Goal: Information Seeking & Learning: Learn about a topic

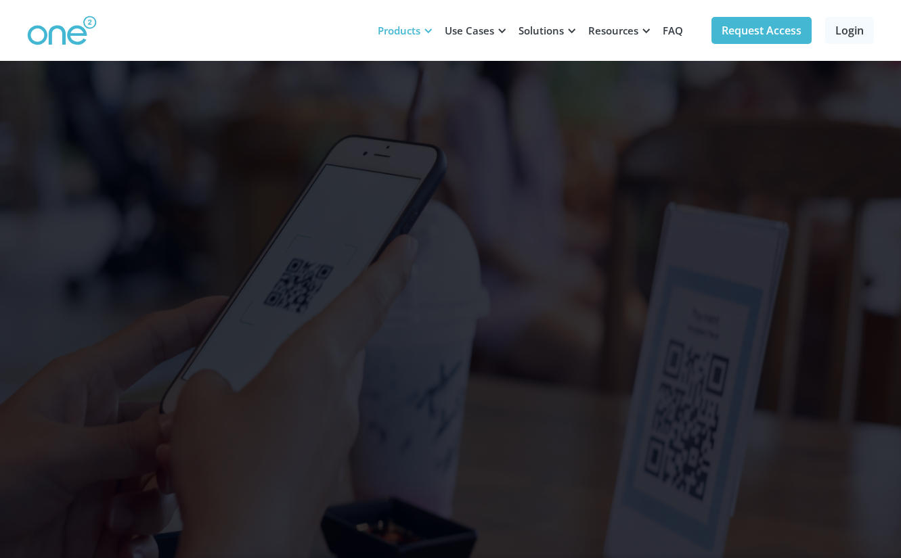
click at [412, 24] on div "Products" at bounding box center [399, 31] width 43 height 14
click at [418, 30] on div "Products" at bounding box center [399, 31] width 43 height 14
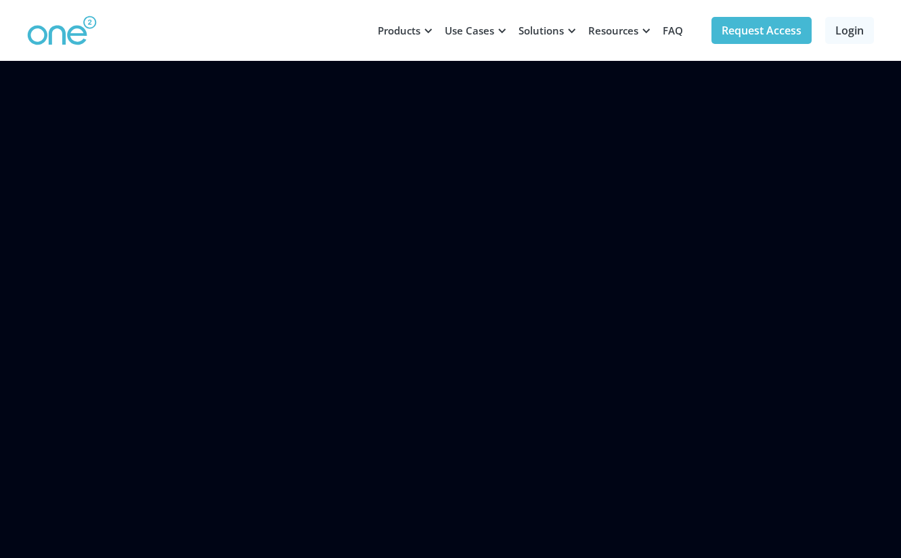
scroll to position [747, 0]
click at [667, 34] on link "FAQ" at bounding box center [673, 30] width 37 height 41
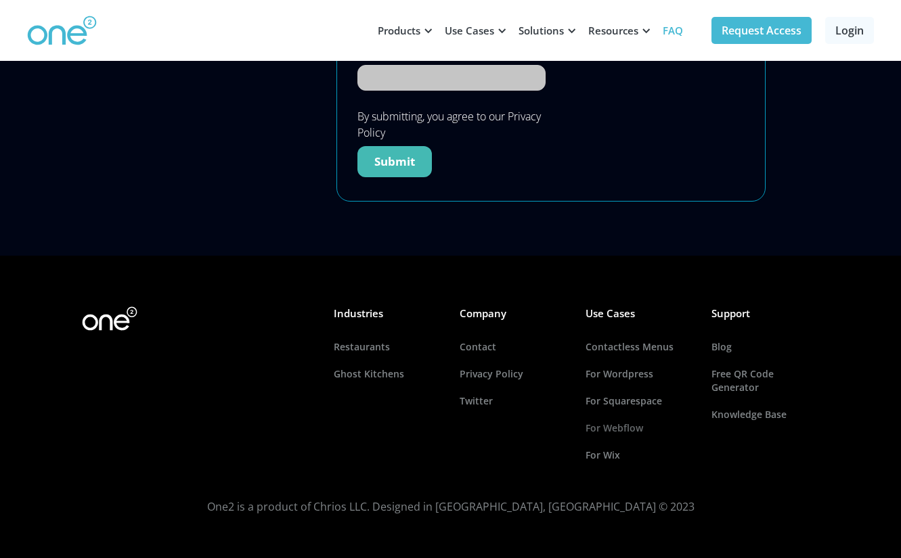
scroll to position [1171, 0]
click at [637, 403] on link "For Squarespace" at bounding box center [640, 401] width 108 height 27
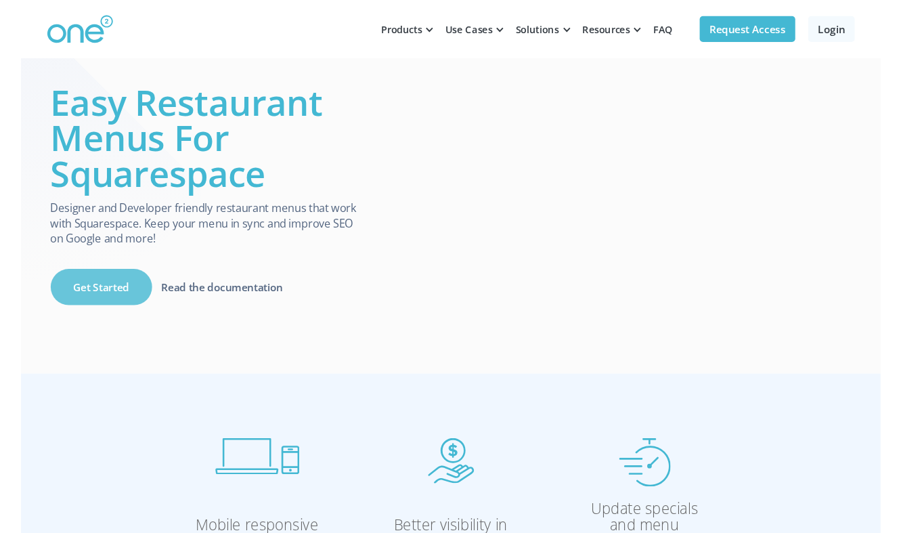
scroll to position [12, 0]
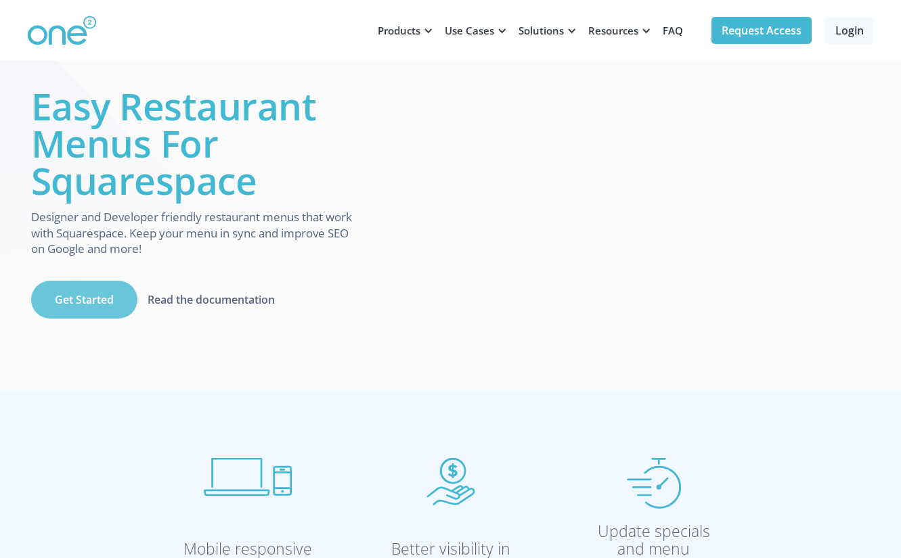
click at [127, 296] on link "Get Started" at bounding box center [84, 300] width 106 height 38
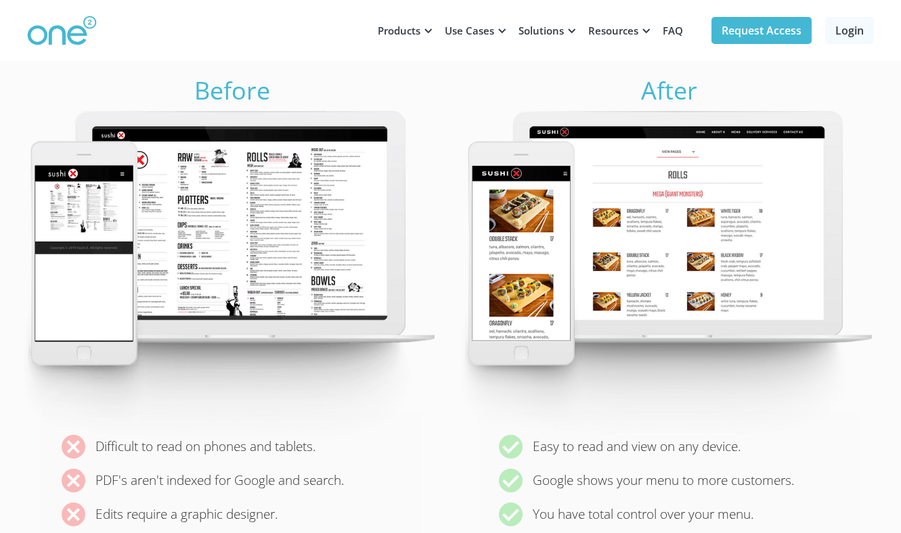
scroll to position [2065, 0]
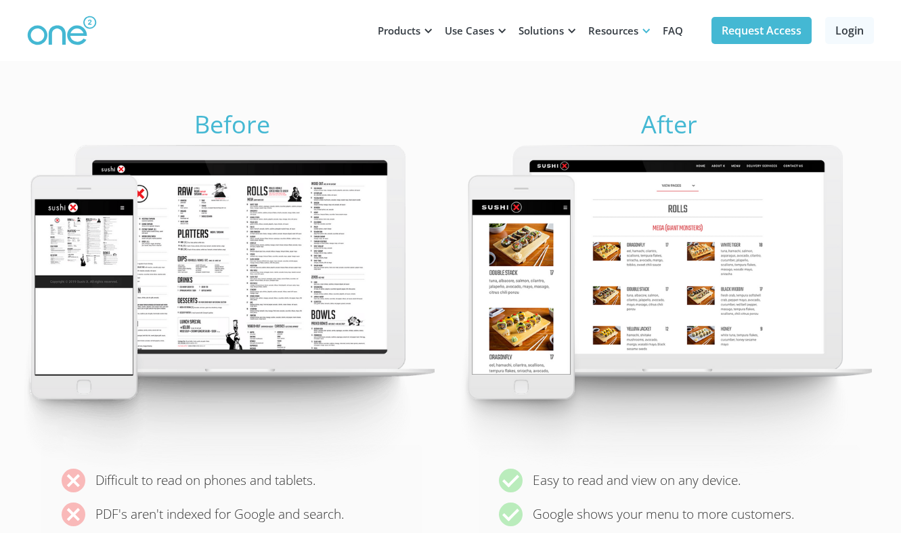
click at [644, 32] on div at bounding box center [646, 31] width 10 height 10
click at [625, 29] on div "Resources" at bounding box center [613, 31] width 50 height 14
click at [674, 30] on link "FAQ" at bounding box center [673, 30] width 37 height 41
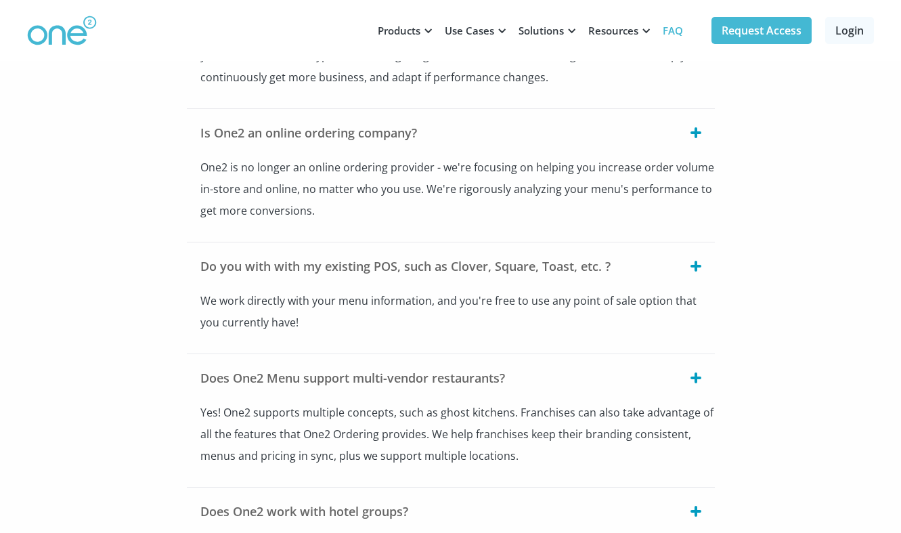
scroll to position [326, 0]
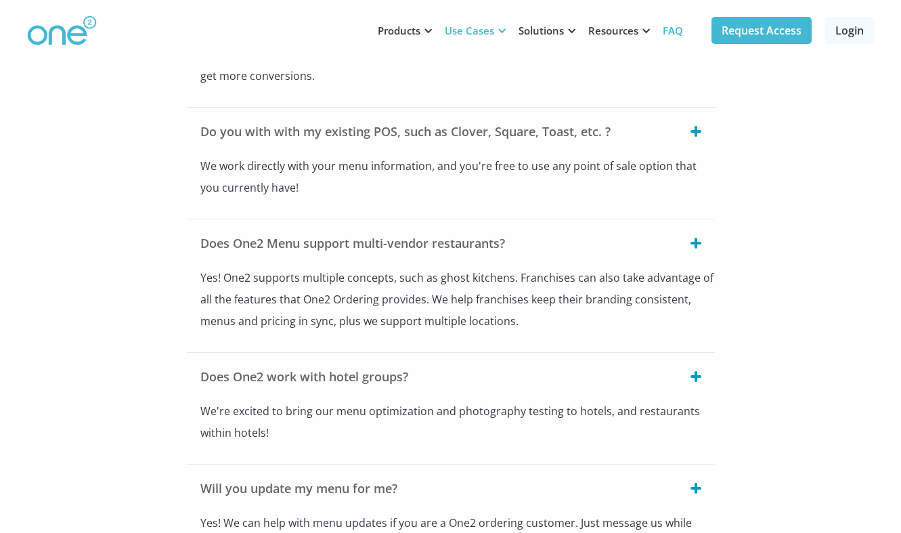
click at [468, 28] on div "Use Cases" at bounding box center [469, 31] width 49 height 14
click at [428, 28] on div at bounding box center [428, 31] width 10 height 10
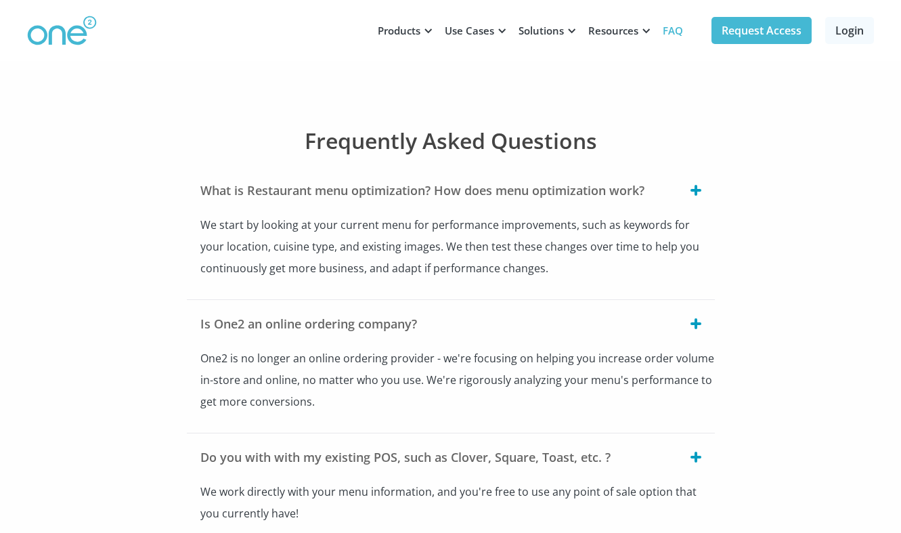
scroll to position [0, 0]
click at [506, 29] on div at bounding box center [502, 31] width 10 height 10
click at [419, 35] on div "Products" at bounding box center [399, 31] width 43 height 14
click at [58, 33] on img at bounding box center [62, 31] width 70 height 30
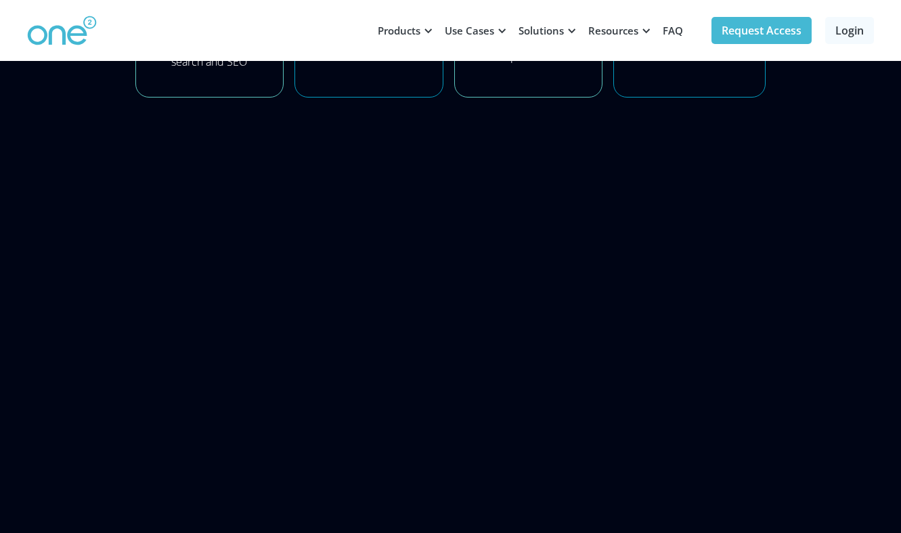
scroll to position [3930, 0]
click at [630, 27] on div "Resources" at bounding box center [613, 31] width 50 height 14
click at [665, 29] on link "FAQ" at bounding box center [673, 30] width 37 height 41
